Goal: Task Accomplishment & Management: Manage account settings

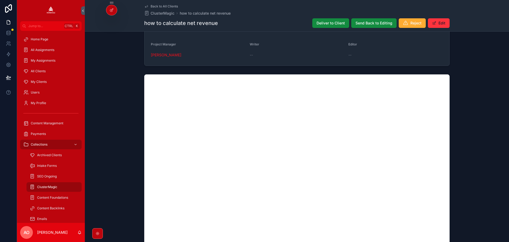
scroll to position [338, 0]
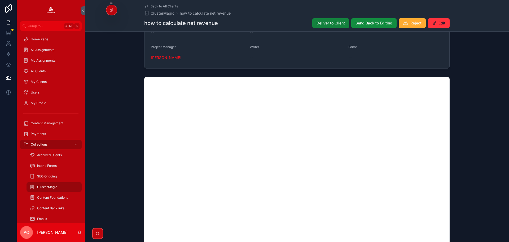
click at [323, 23] on span "Deliver to Client" at bounding box center [331, 22] width 28 height 5
click at [334, 24] on span "Archive" at bounding box center [339, 22] width 14 height 5
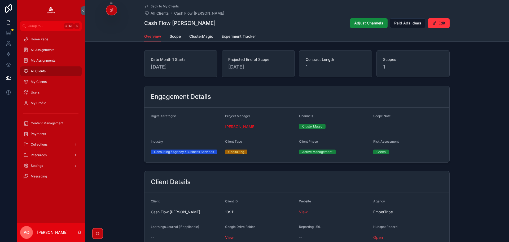
scroll to position [371, 0]
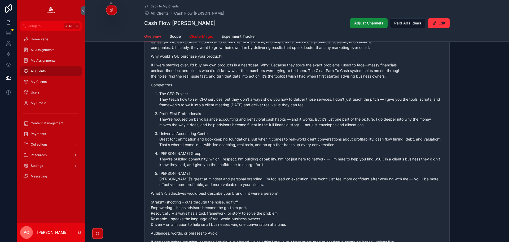
click at [200, 35] on span "ClusterMagic" at bounding box center [201, 36] width 24 height 5
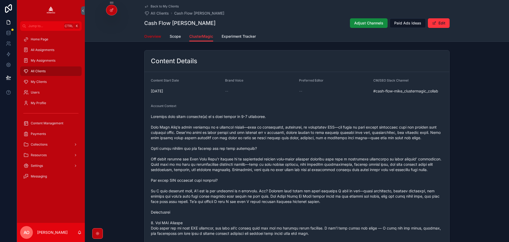
click at [153, 36] on span "Overview" at bounding box center [152, 36] width 17 height 5
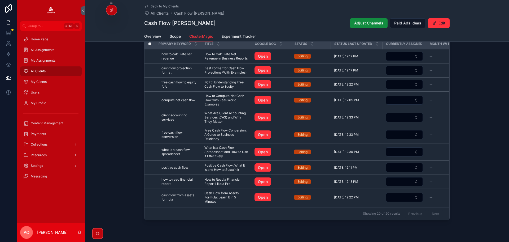
scroll to position [543, 0]
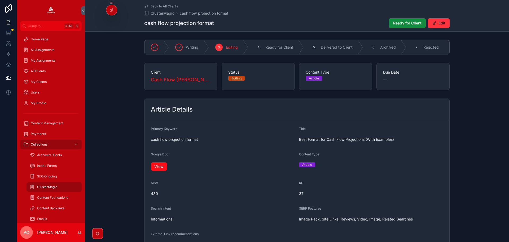
click at [159, 168] on link "View" at bounding box center [159, 166] width 16 height 8
